Goal: Contribute content

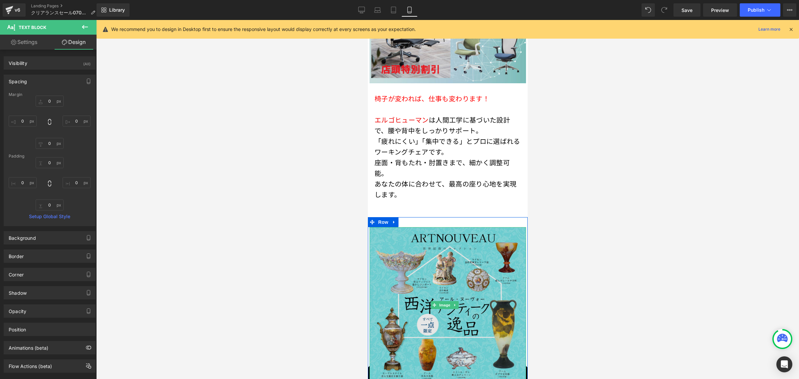
scroll to position [3602, 0]
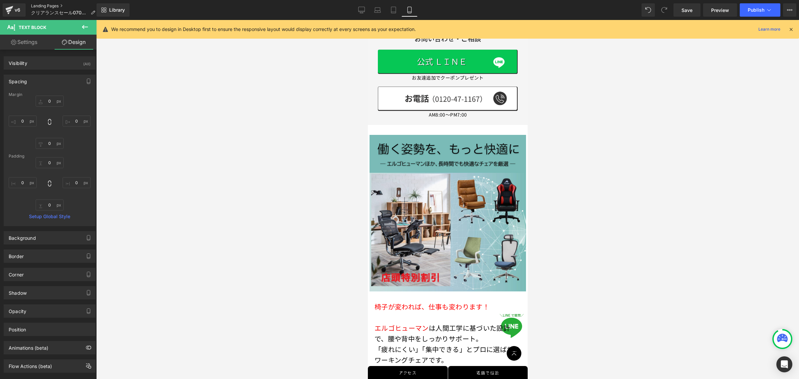
click at [60, 4] on link "Landing Pages" at bounding box center [66, 5] width 70 height 5
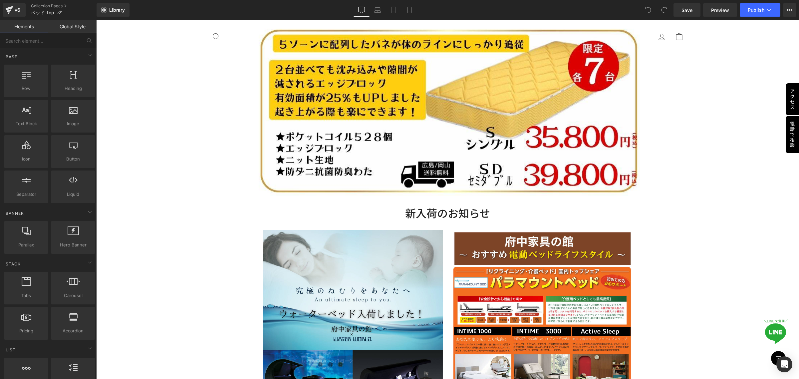
scroll to position [1041, 0]
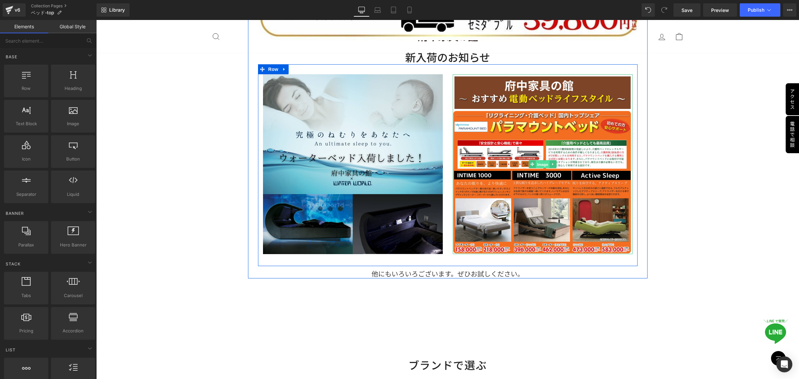
click at [536, 166] on span "Image" at bounding box center [543, 165] width 14 height 8
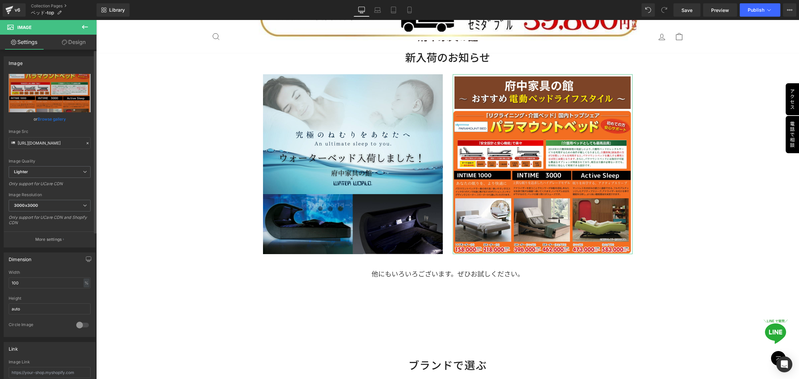
click at [14, 144] on icon at bounding box center [13, 143] width 7 height 7
click at [37, 92] on icon "Replace Image" at bounding box center [49, 93] width 53 height 8
type input "C:\fakepath\段落テキスト (6).png"
